Goal: Transaction & Acquisition: Purchase product/service

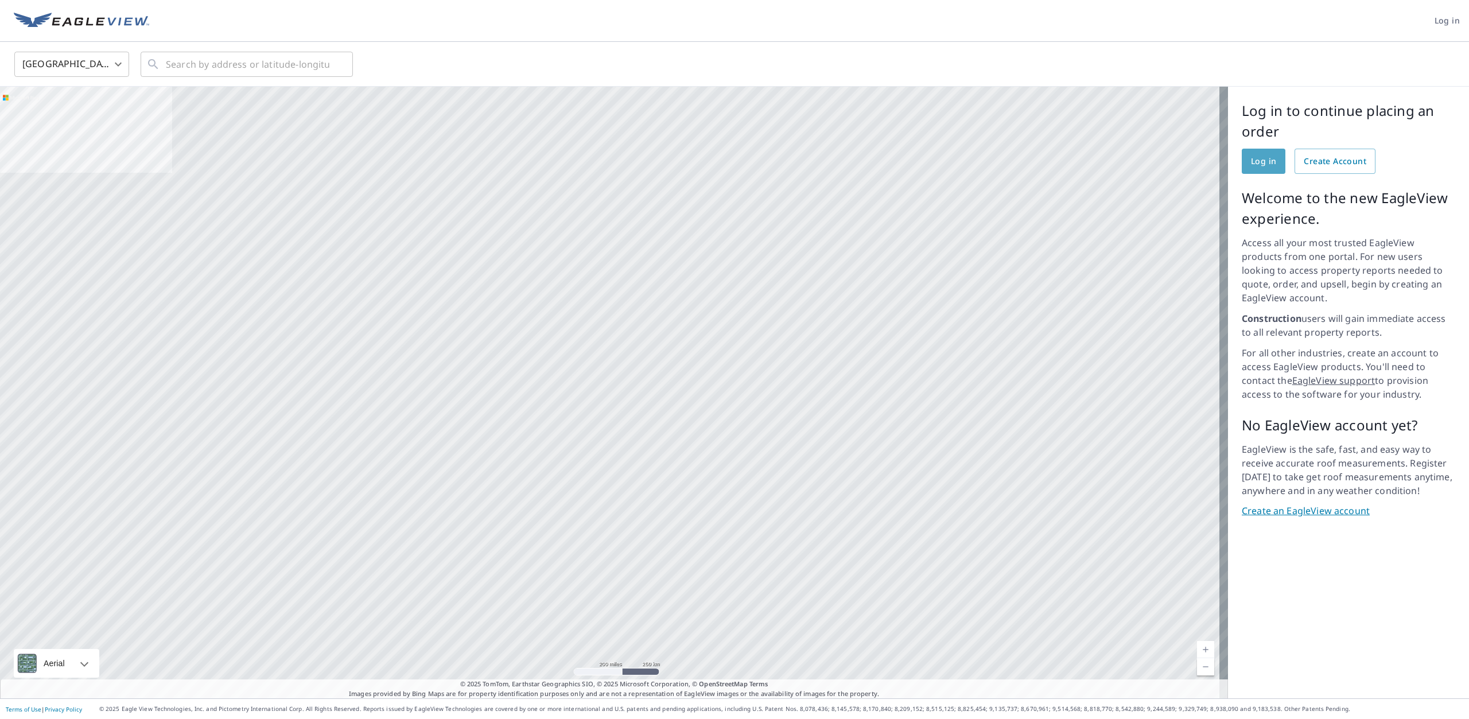
click at [1251, 165] on span "Log in" at bounding box center [1263, 161] width 25 height 14
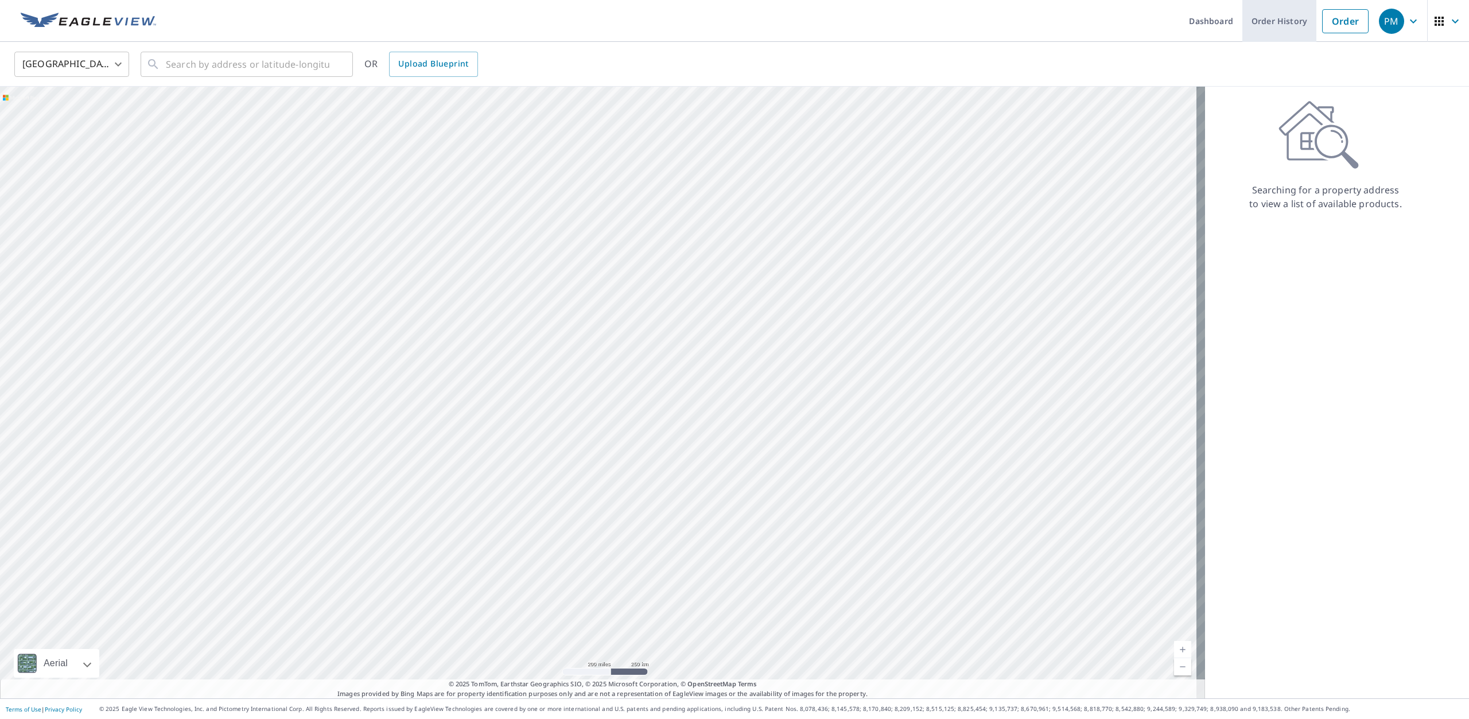
click at [1271, 19] on link "Order History" at bounding box center [1280, 21] width 74 height 42
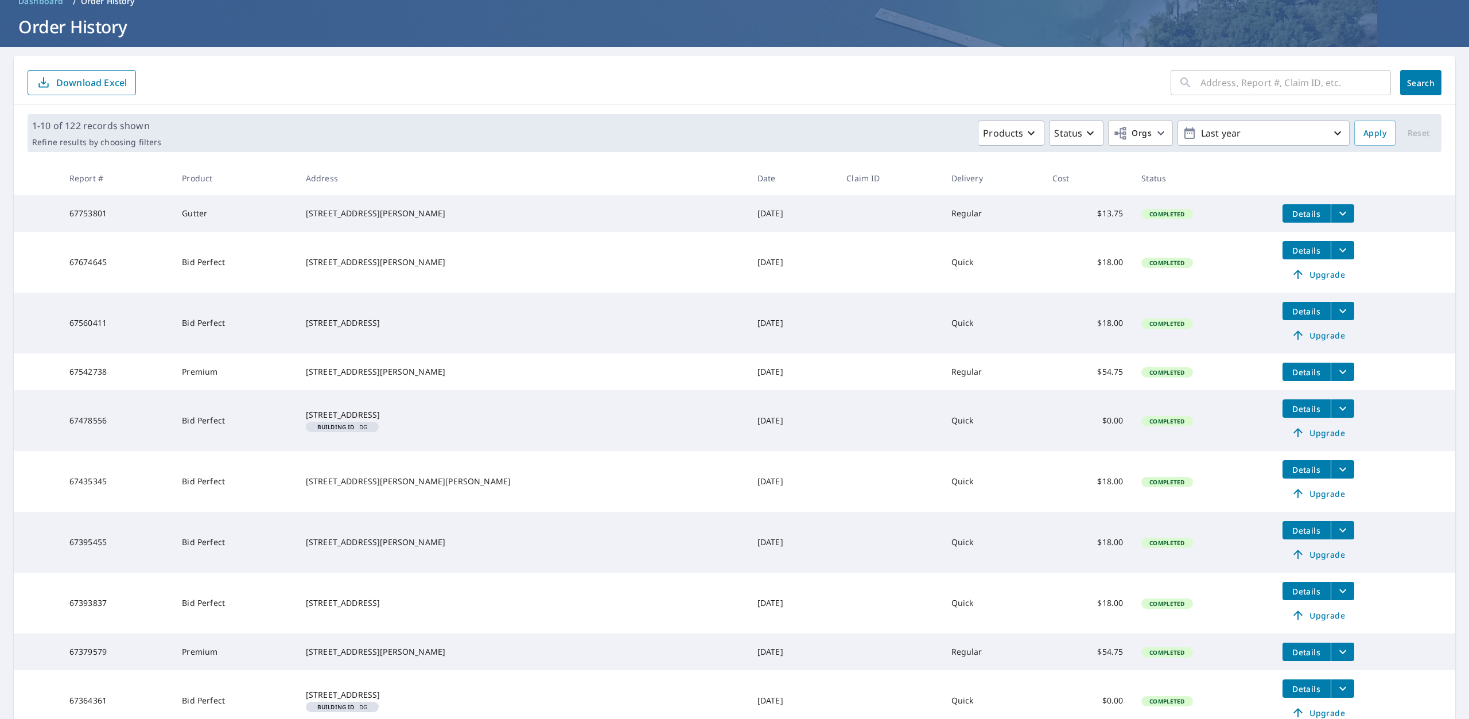
scroll to position [115, 0]
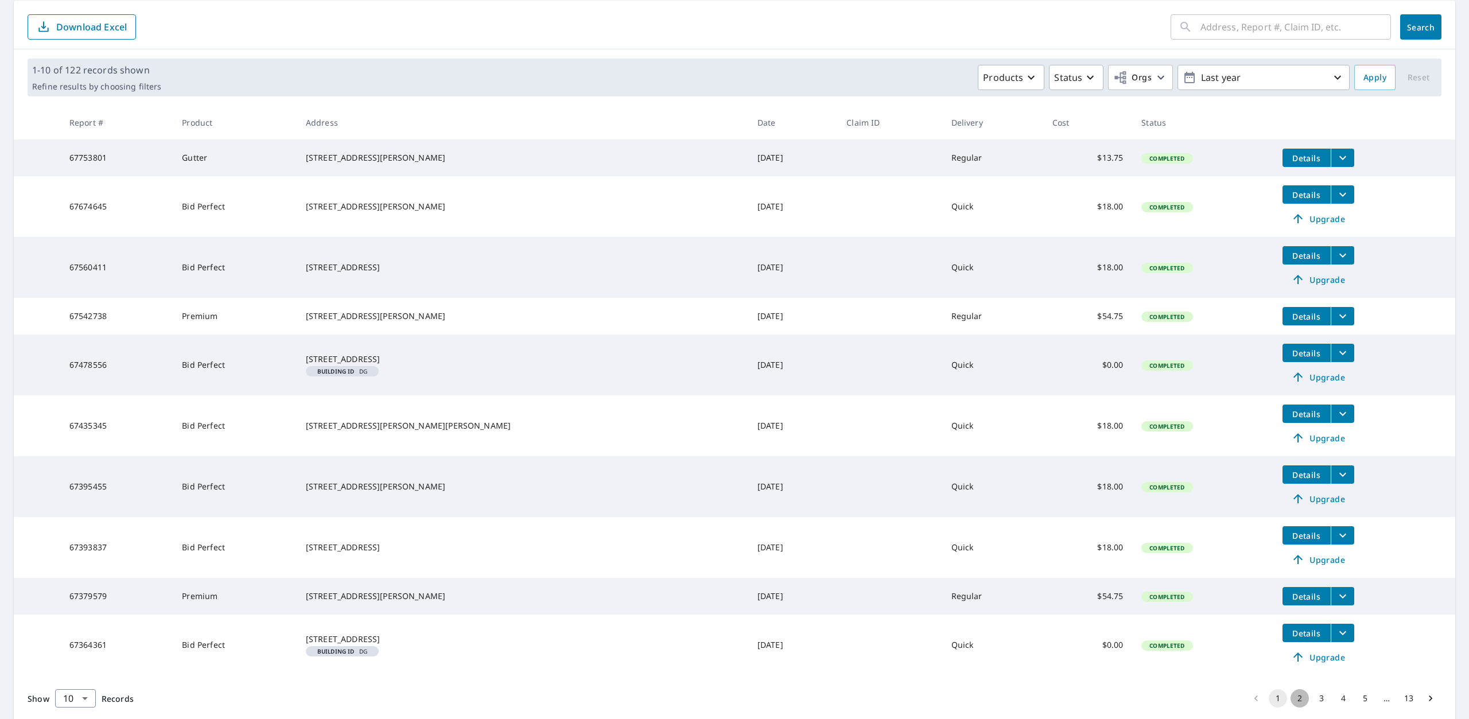
click at [1296, 708] on button "2" at bounding box center [1300, 698] width 18 height 18
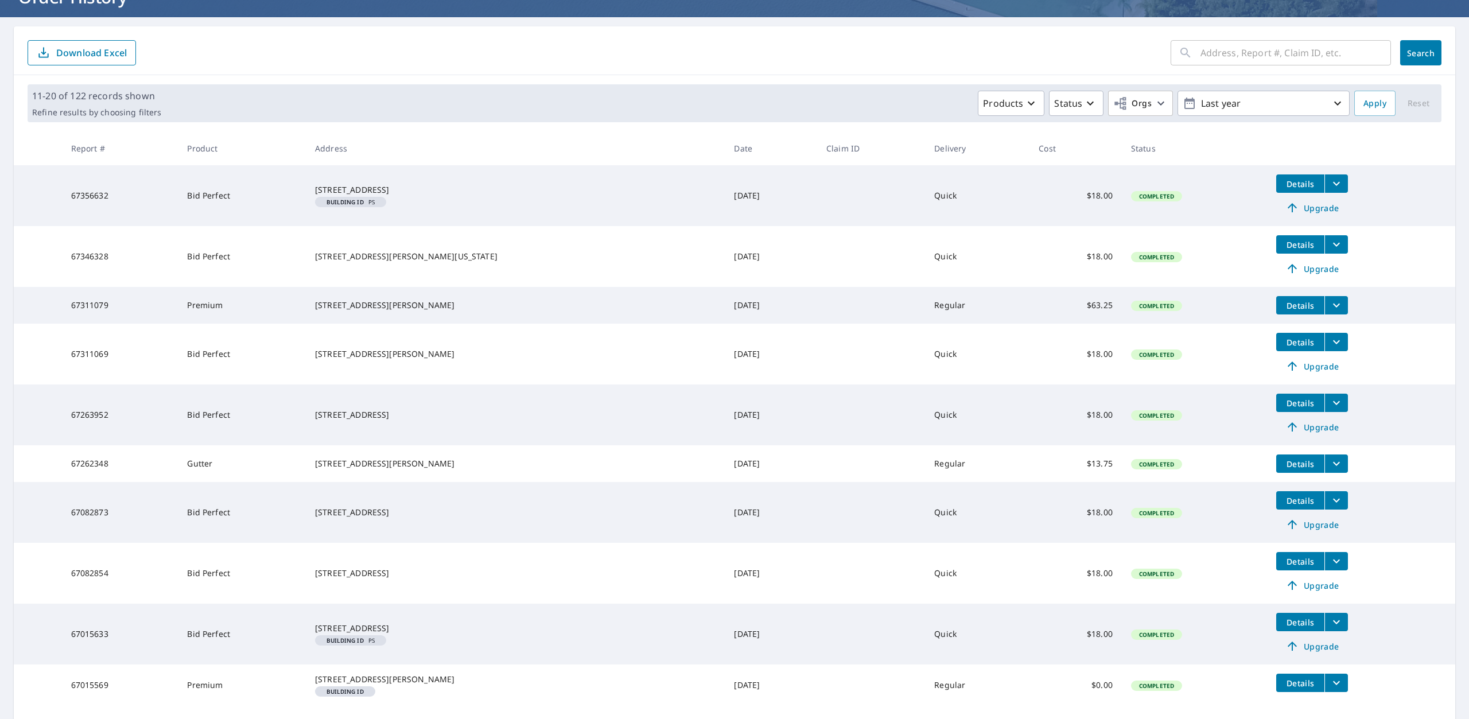
scroll to position [172, 0]
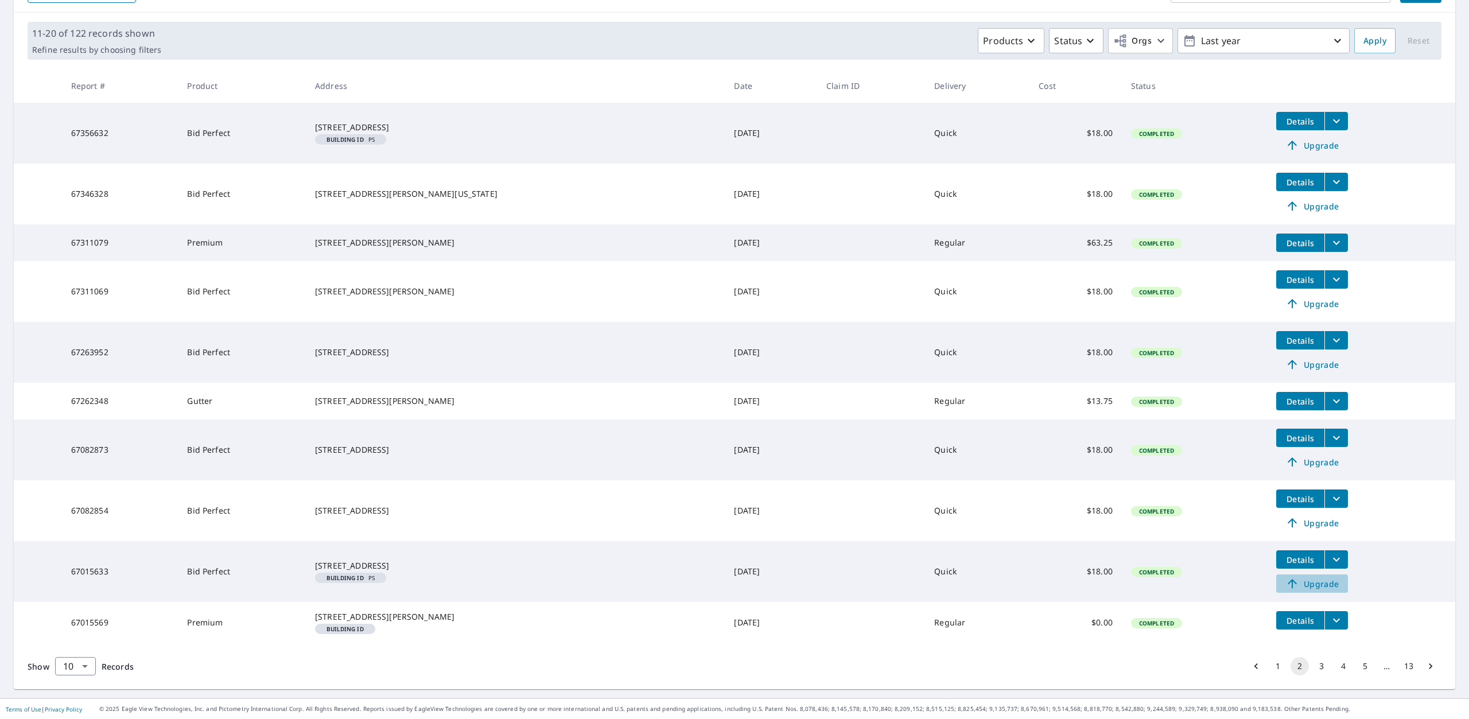
click at [1283, 577] on span "Upgrade" at bounding box center [1312, 584] width 58 height 14
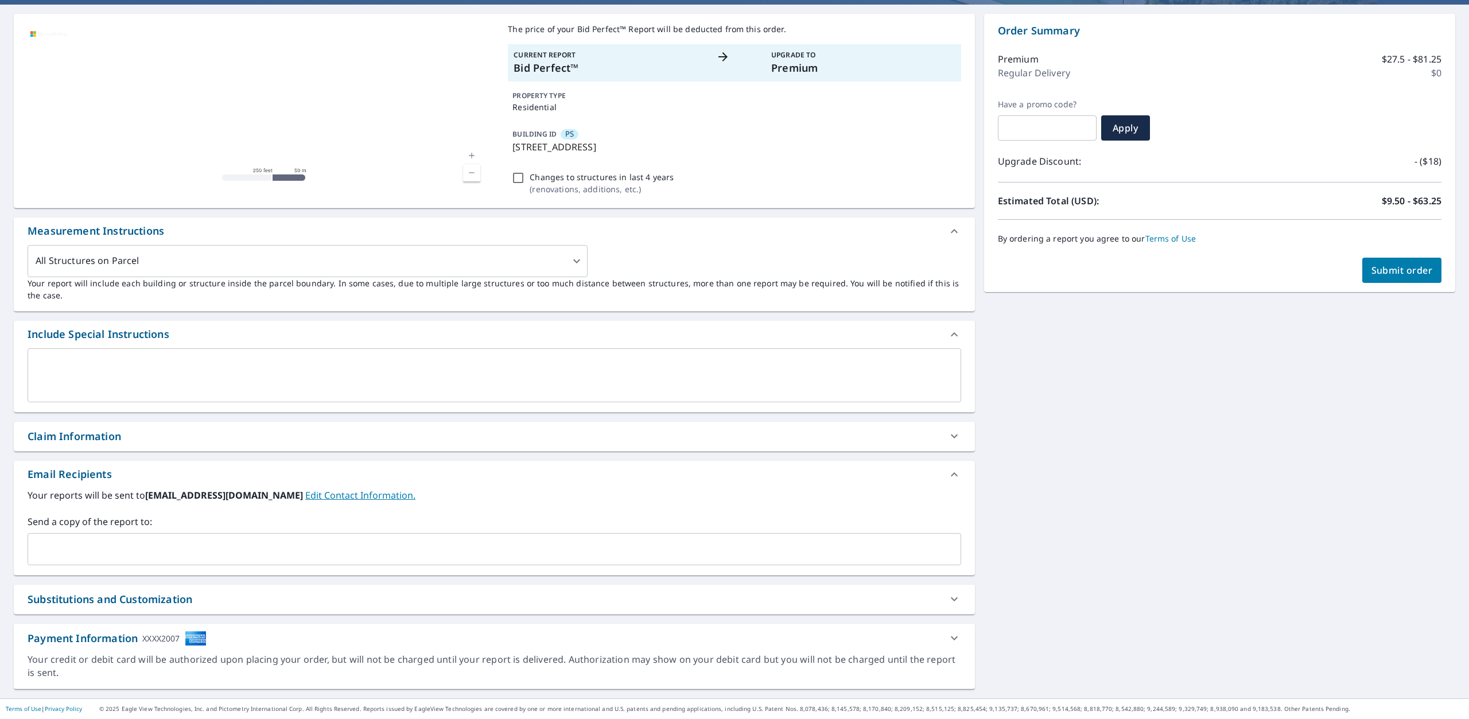
scroll to position [102, 0]
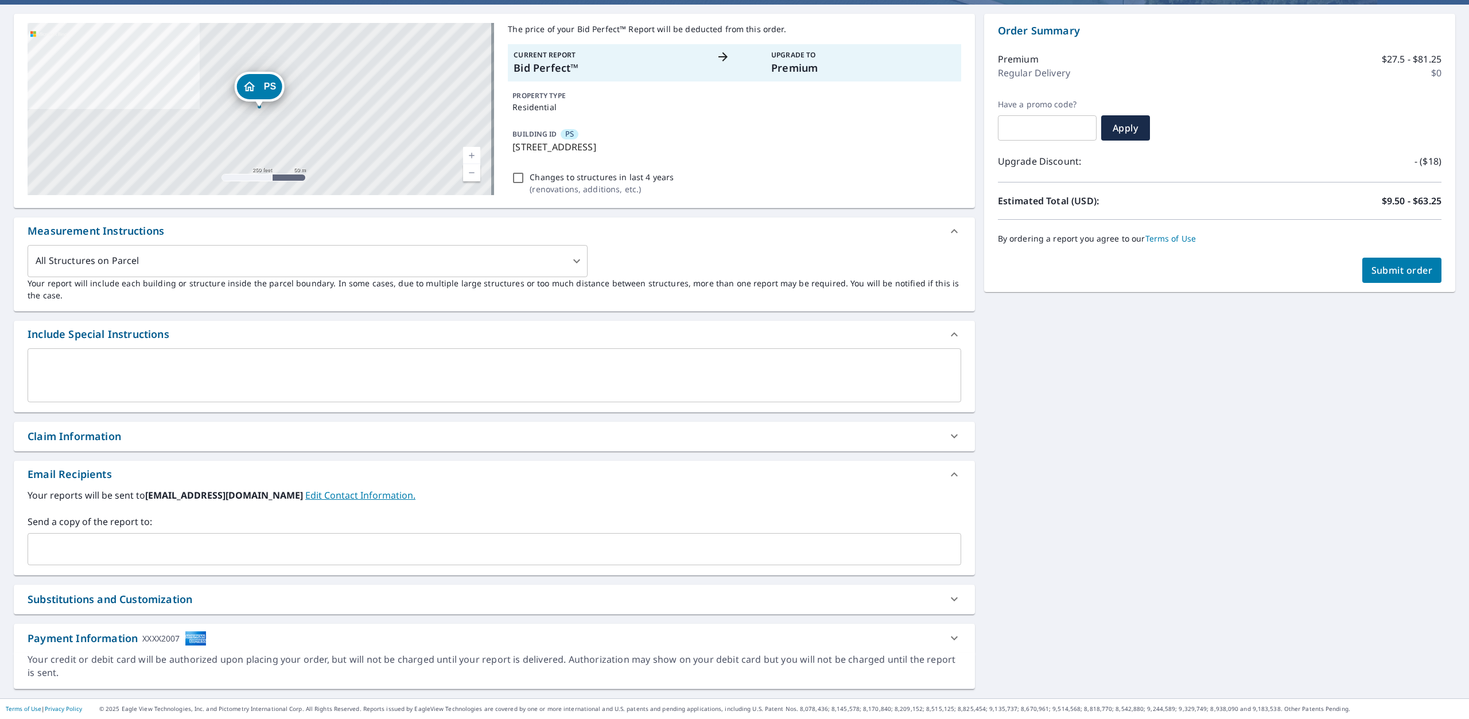
click at [519, 174] on input "Changes to structures in last 4 years ( renovations, additions, etc. )" at bounding box center [518, 178] width 14 height 14
checkbox input "true"
click at [1385, 270] on span "Submit order" at bounding box center [1402, 270] width 61 height 13
checkbox input "true"
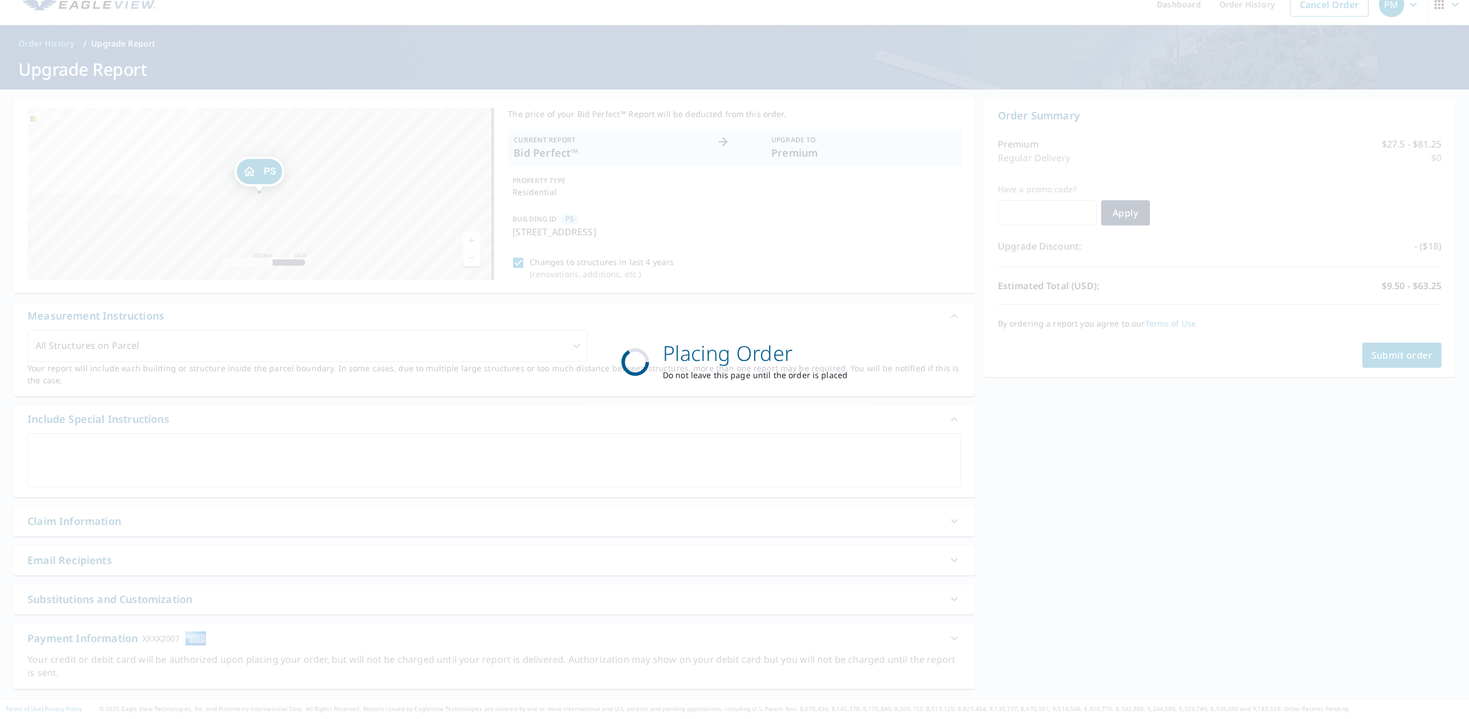
scroll to position [17, 0]
